Goal: Task Accomplishment & Management: Manage account settings

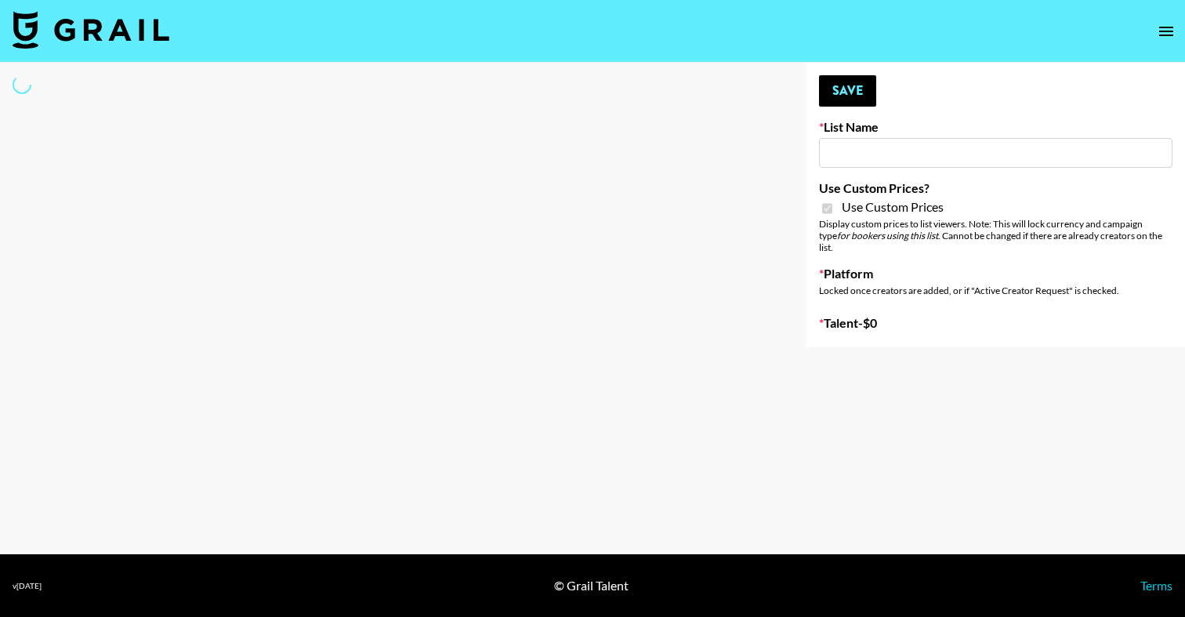
type input "Gensmo (Tiktok)"
checkbox input "true"
select select "Brand"
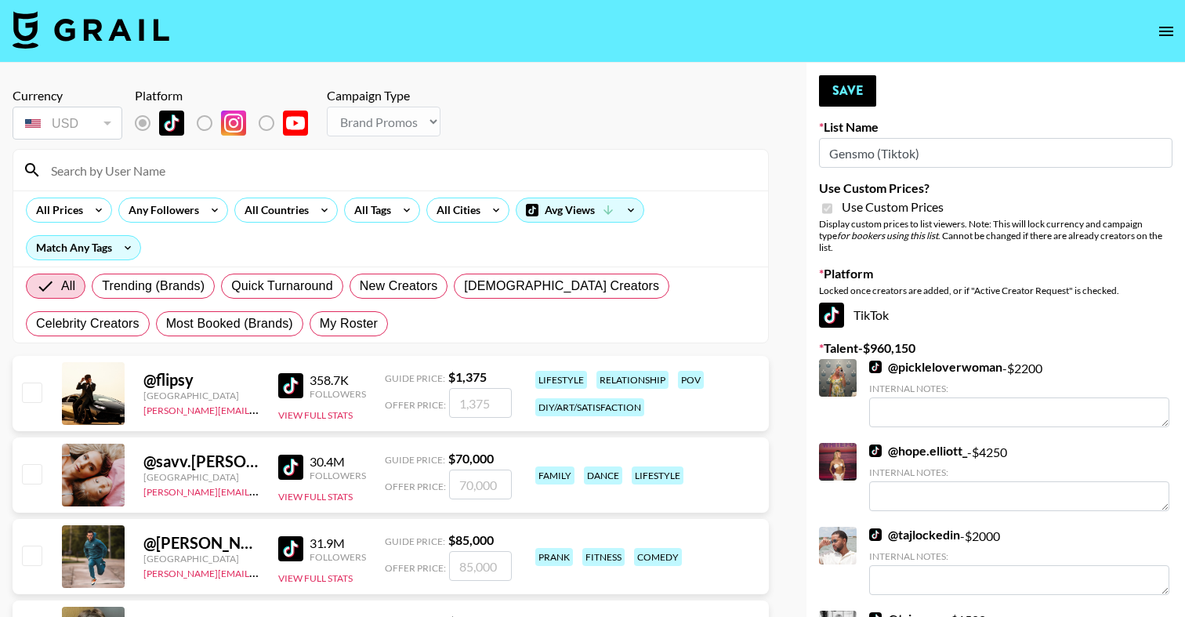
click at [344, 165] on input at bounding box center [400, 170] width 717 height 25
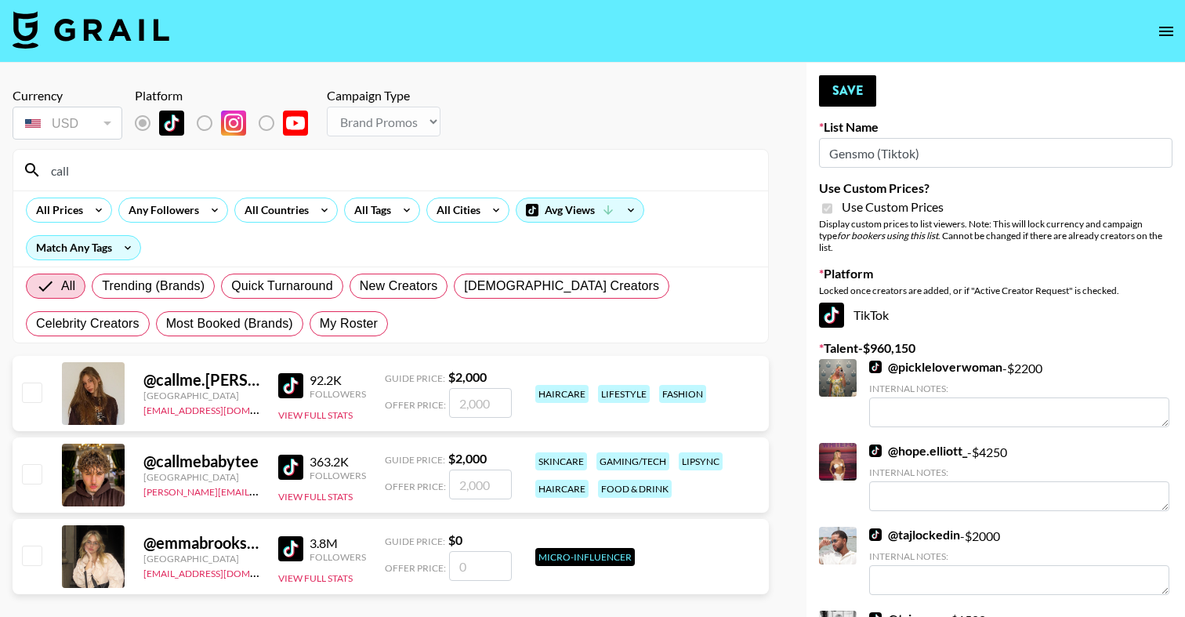
click at [297, 180] on input "call" at bounding box center [400, 170] width 717 height 25
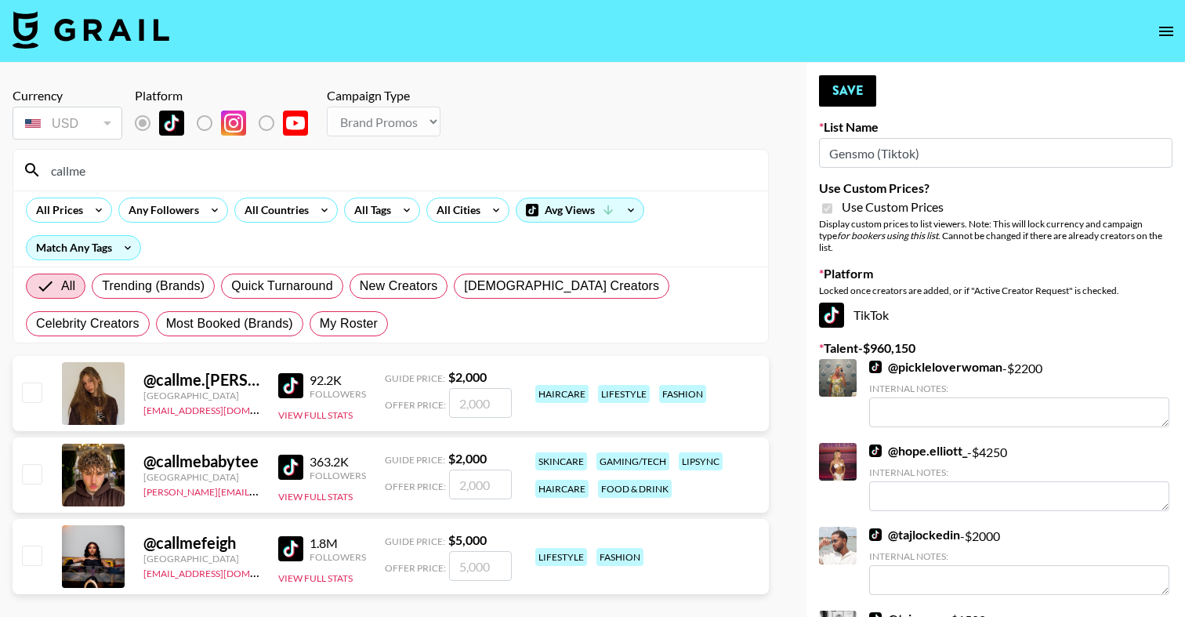
type input "callme"
click at [37, 552] on input "checkbox" at bounding box center [31, 555] width 19 height 19
checkbox input "true"
type input "5000"
click at [849, 97] on button "Save" at bounding box center [847, 90] width 57 height 31
